Goal: Information Seeking & Learning: Learn about a topic

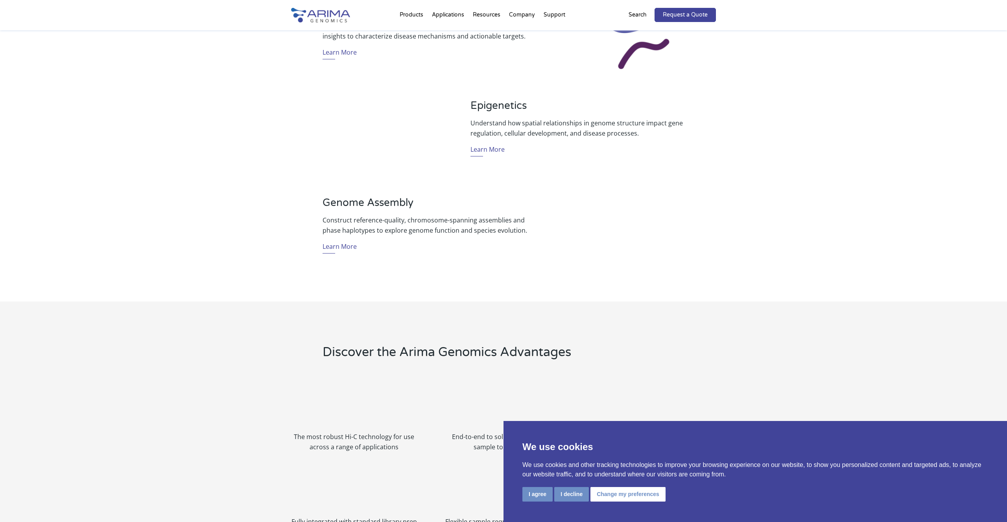
scroll to position [574, 0]
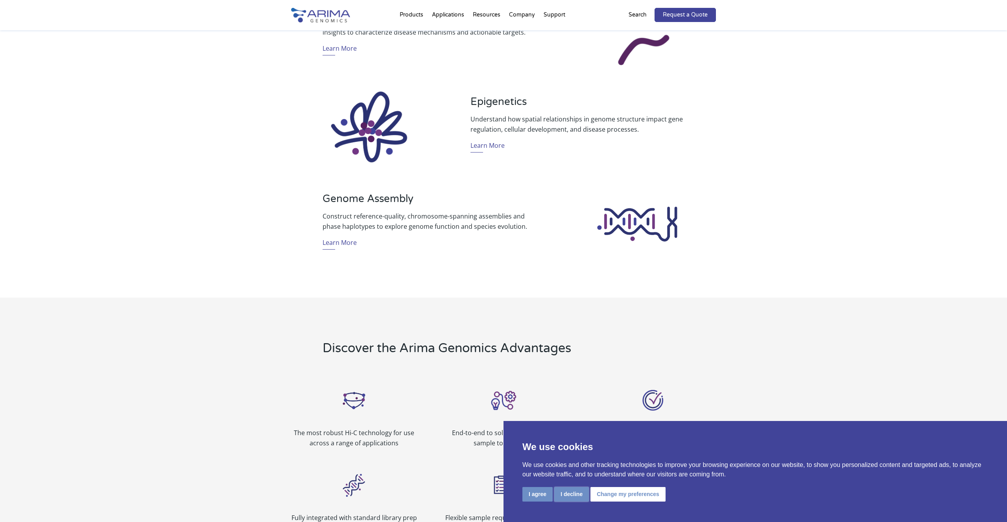
click at [574, 498] on button "I decline" at bounding box center [571, 494] width 35 height 15
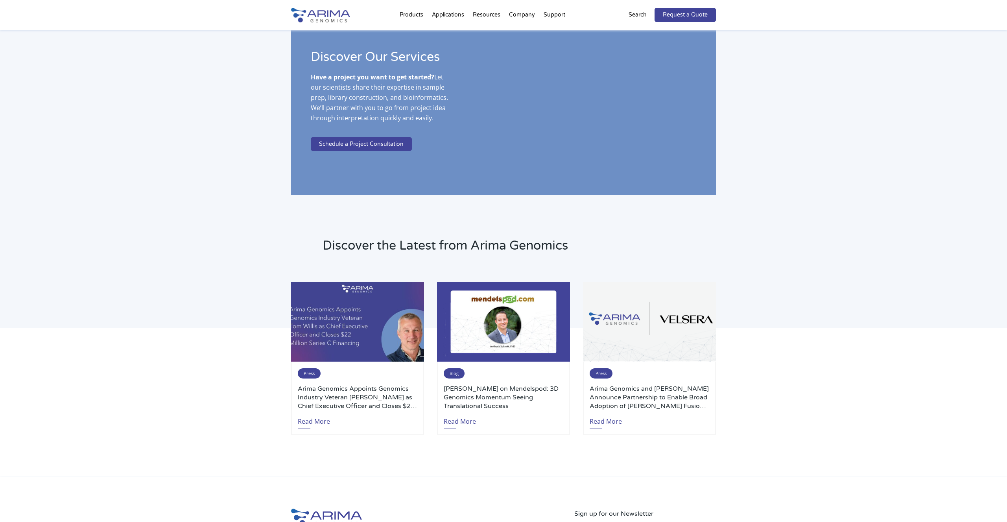
scroll to position [1685, 0]
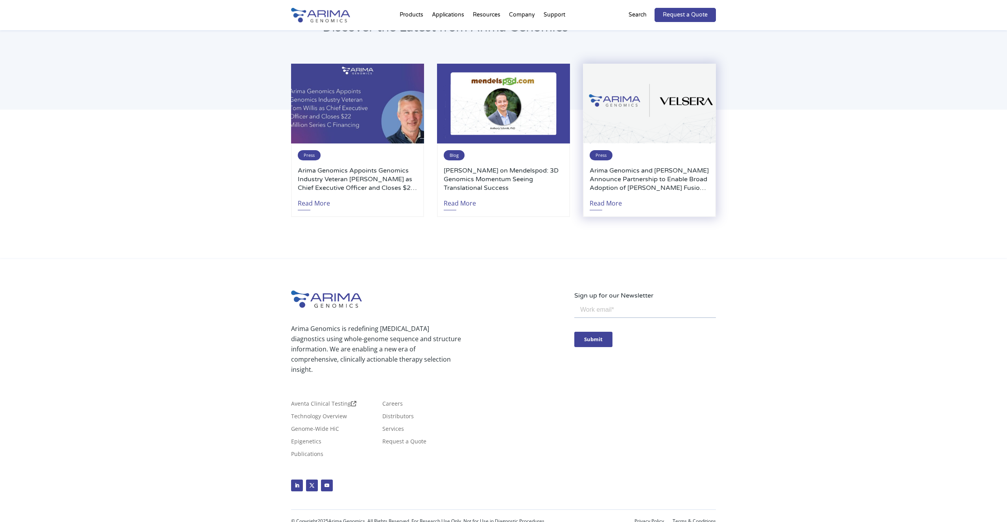
click at [611, 120] on img at bounding box center [649, 104] width 133 height 80
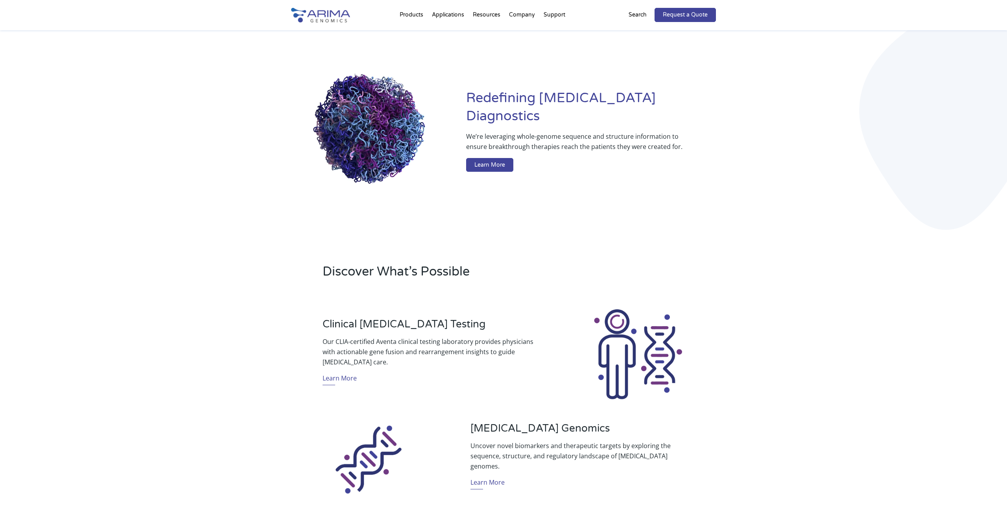
scroll to position [18, 0]
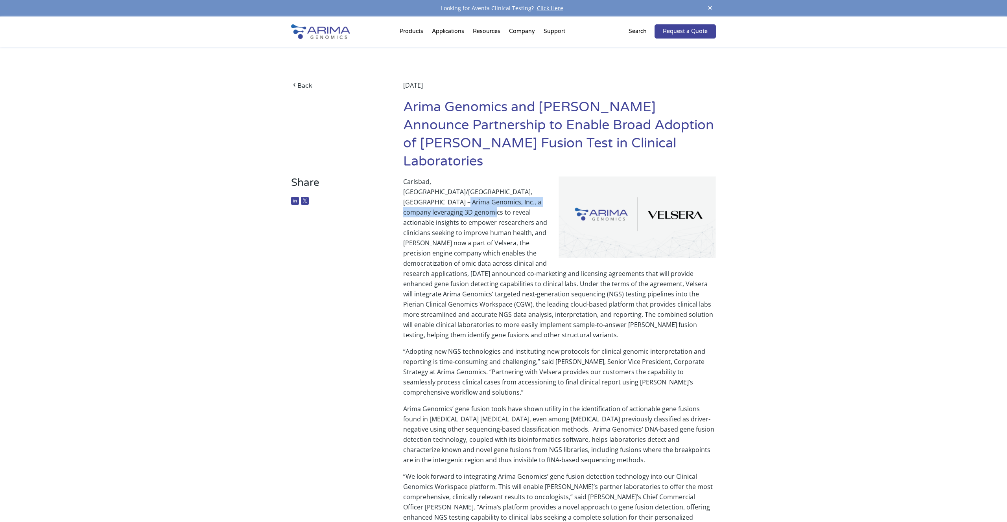
drag, startPoint x: 455, startPoint y: 175, endPoint x: 488, endPoint y: 184, distance: 34.2
click at [488, 184] on p "Carlsbad, CA/Boston, MA – Arima Genomics, Inc., a company leveraging 3D genomic…" at bounding box center [559, 262] width 313 height 170
click at [519, 181] on p "Carlsbad, CA/Boston, MA – Arima Genomics, Inc., a company leveraging 3D genomic…" at bounding box center [559, 262] width 313 height 170
drag, startPoint x: 417, startPoint y: 195, endPoint x: 491, endPoint y: 197, distance: 74.0
click at [491, 197] on p "Carlsbad, CA/Boston, MA – Arima Genomics, Inc., a company leveraging 3D genomic…" at bounding box center [559, 262] width 313 height 170
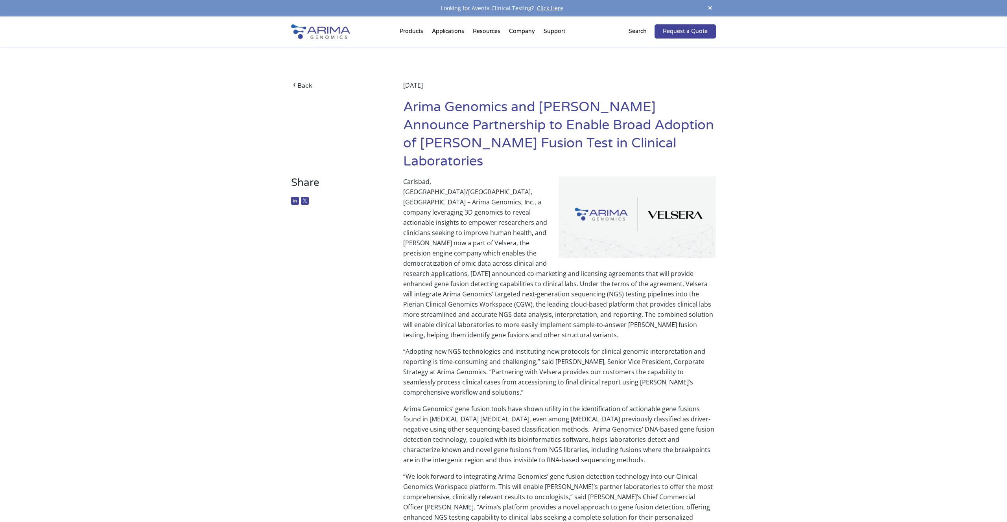
click at [515, 197] on p "Carlsbad, CA/Boston, MA – Arima Genomics, Inc., a company leveraging 3D genomic…" at bounding box center [559, 262] width 313 height 170
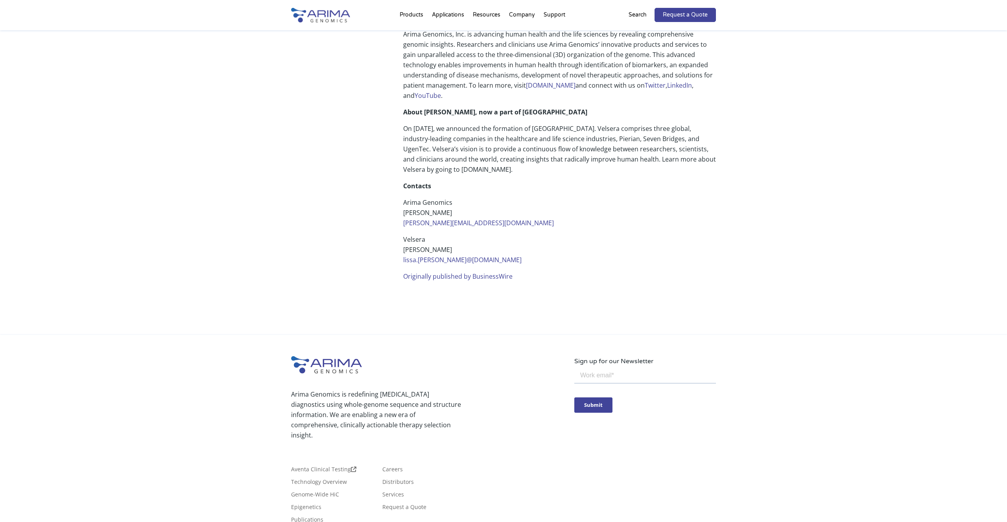
scroll to position [569, 0]
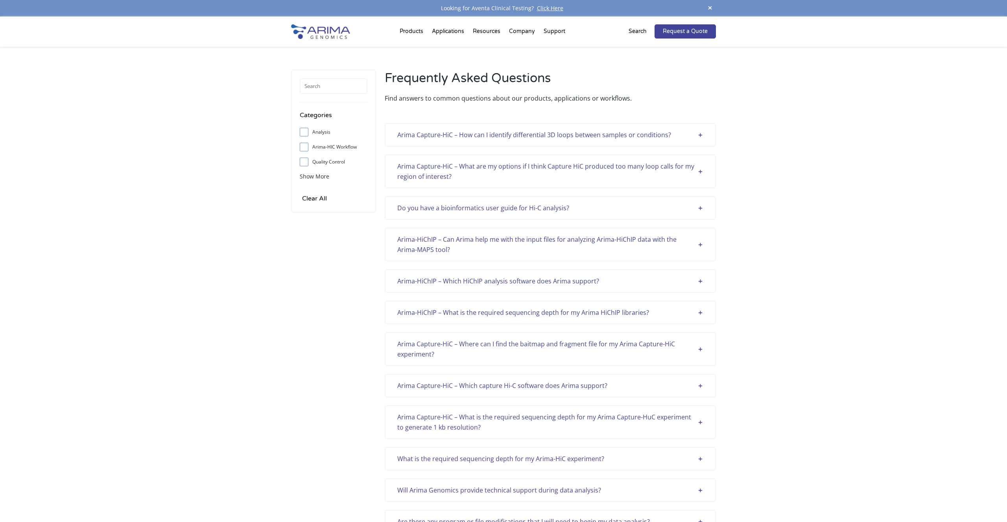
click at [477, 314] on div "Arima-HiChIP – What is the required sequencing depth for my Arima HiChIP librar…" at bounding box center [550, 312] width 306 height 10
